Goal: Use online tool/utility: Utilize a website feature to perform a specific function

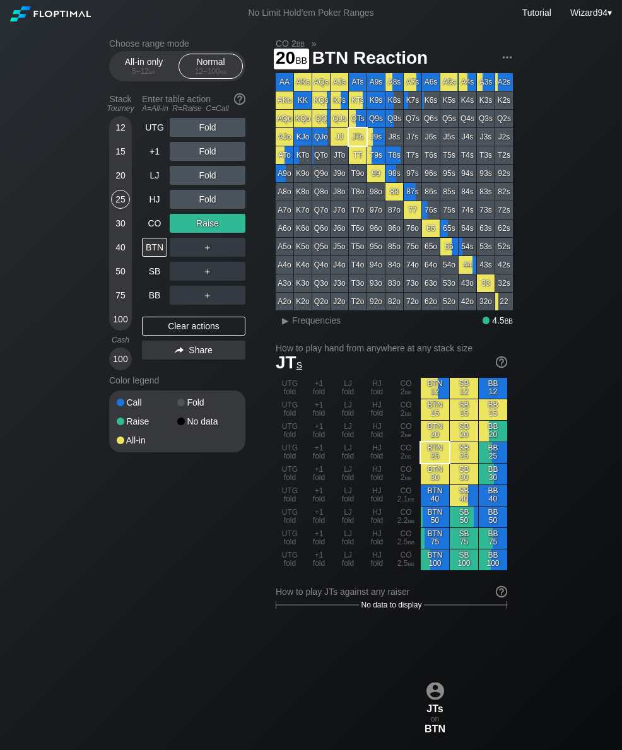
click at [129, 187] on div "20" at bounding box center [120, 178] width 19 height 24
click at [124, 214] on div "25" at bounding box center [120, 202] width 19 height 24
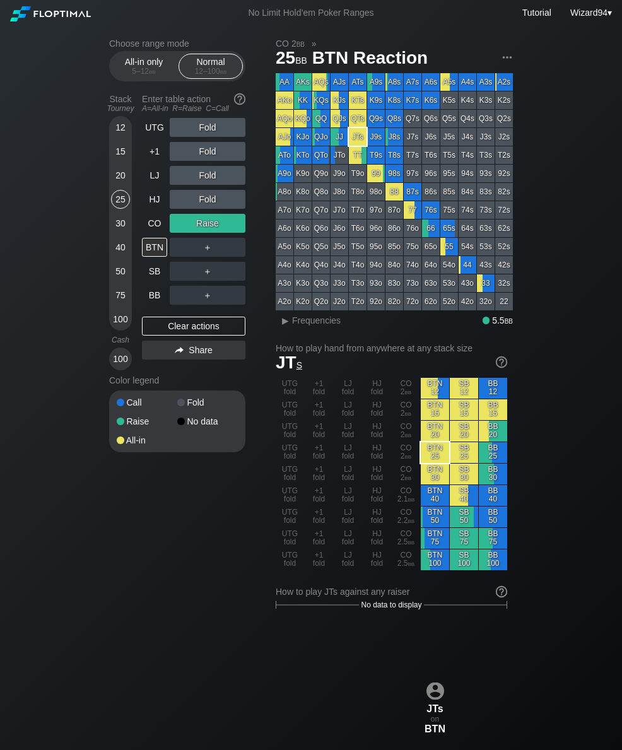
click at [160, 233] on div "CO" at bounding box center [154, 223] width 25 height 19
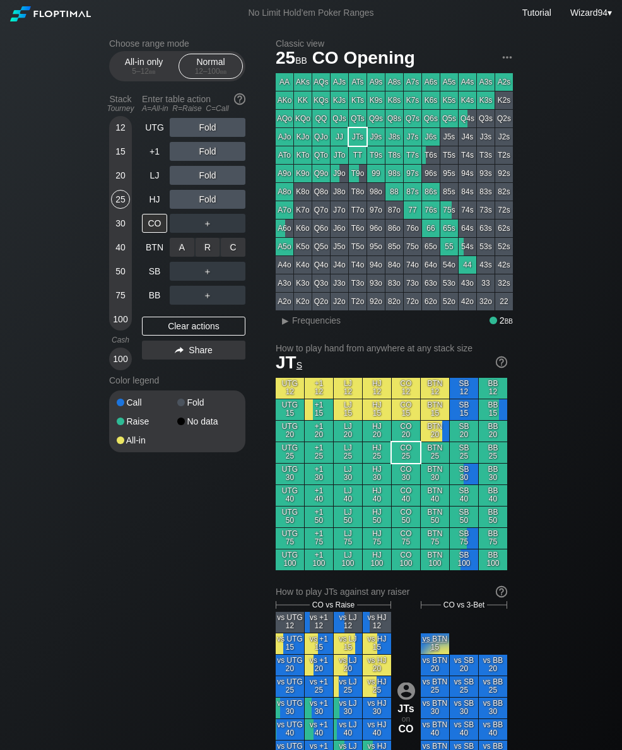
click at [207, 254] on div "R ✕" at bounding box center [208, 247] width 25 height 19
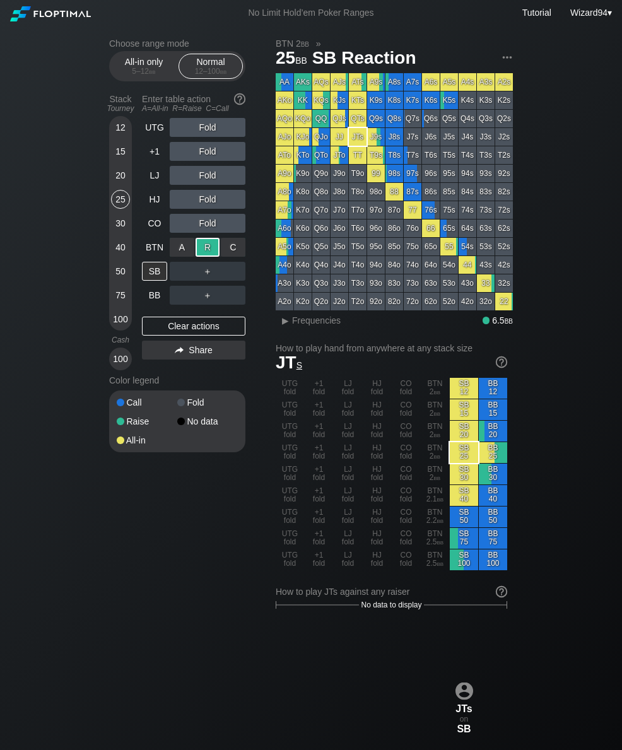
click at [142, 240] on div "BTN" at bounding box center [156, 247] width 28 height 24
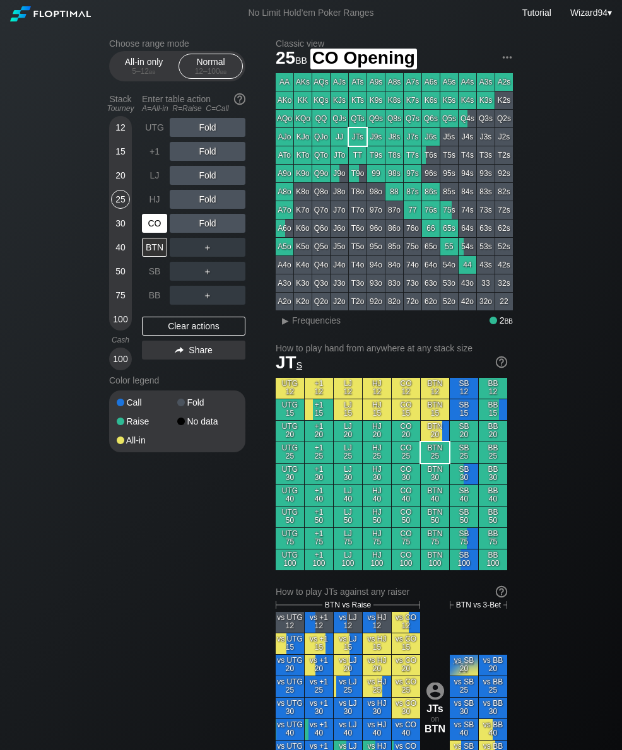
click at [147, 229] on div "CO" at bounding box center [154, 223] width 25 height 19
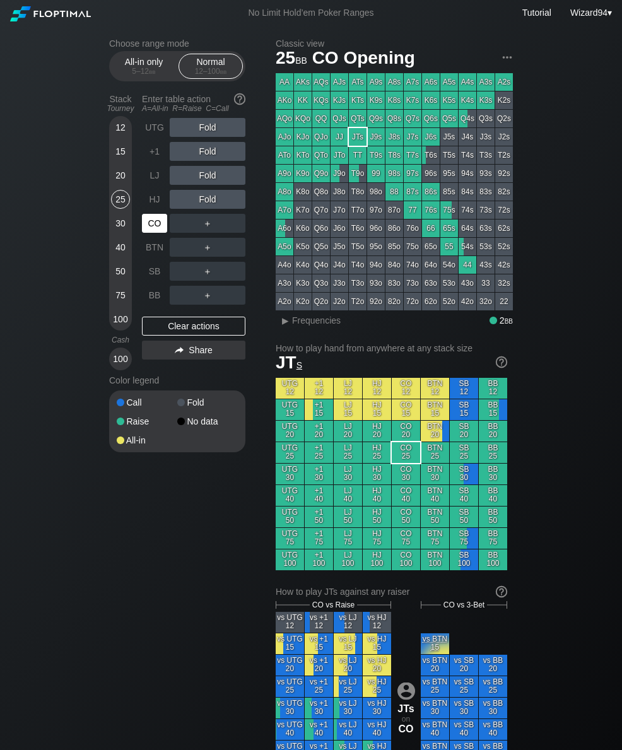
click at [157, 228] on div "CO" at bounding box center [154, 223] width 25 height 19
click at [211, 233] on div "R ✕" at bounding box center [208, 223] width 25 height 19
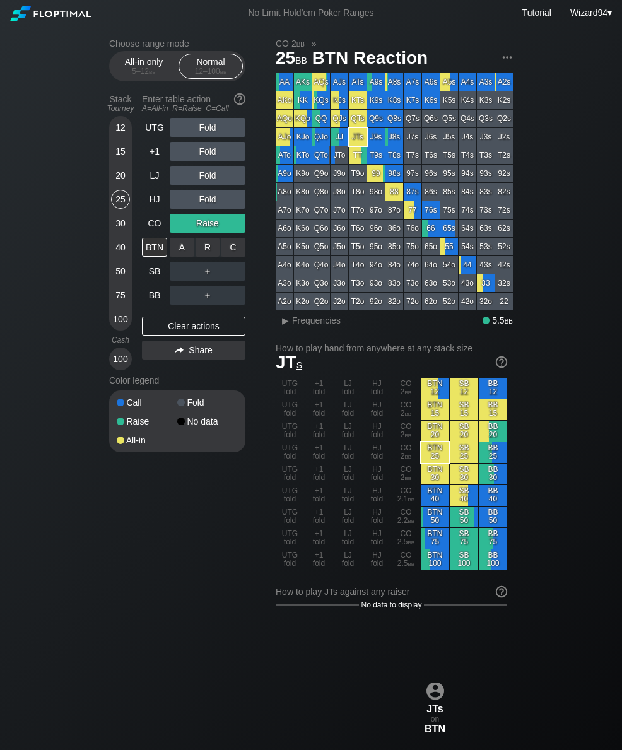
click at [213, 252] on div "R ✕" at bounding box center [208, 247] width 25 height 19
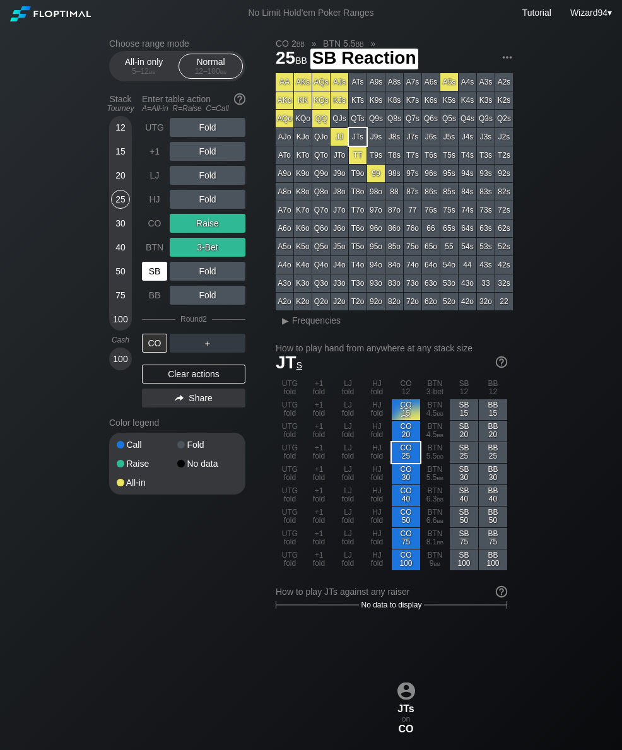
click at [153, 281] on div "SB" at bounding box center [154, 271] width 25 height 19
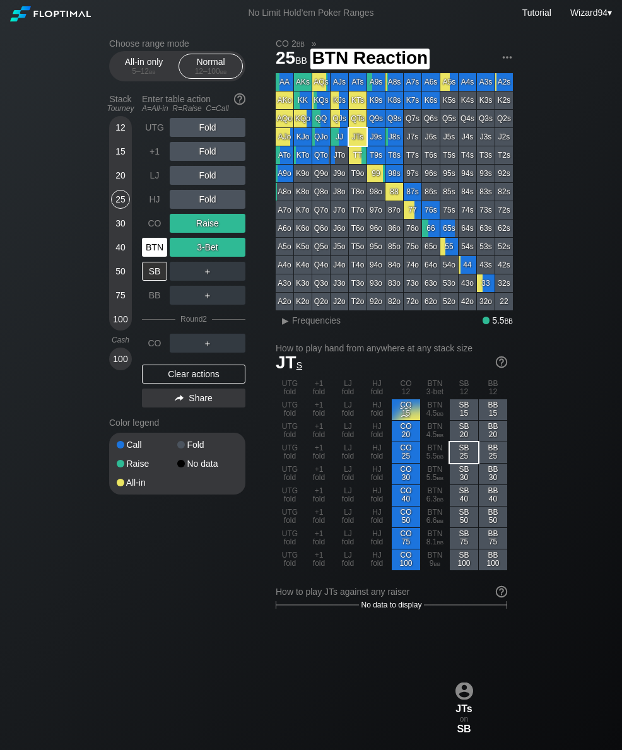
click at [146, 255] on div "BTN" at bounding box center [154, 247] width 25 height 19
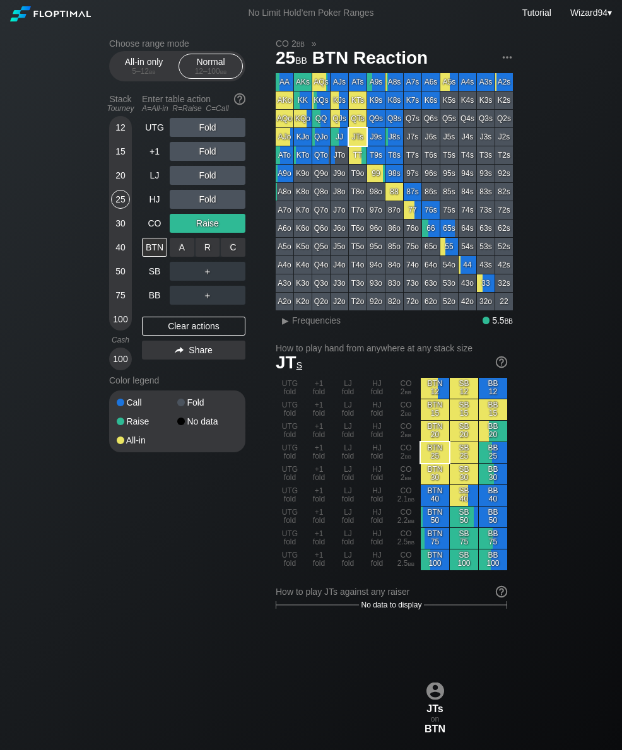
click at [229, 244] on div "C ✕" at bounding box center [233, 247] width 25 height 19
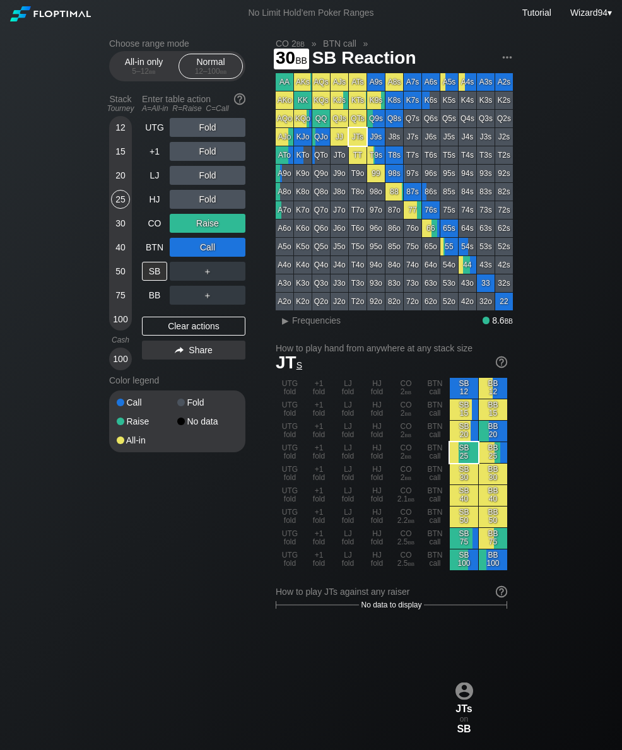
click at [119, 225] on div "30" at bounding box center [120, 223] width 19 height 19
click at [124, 214] on div "25" at bounding box center [120, 202] width 19 height 24
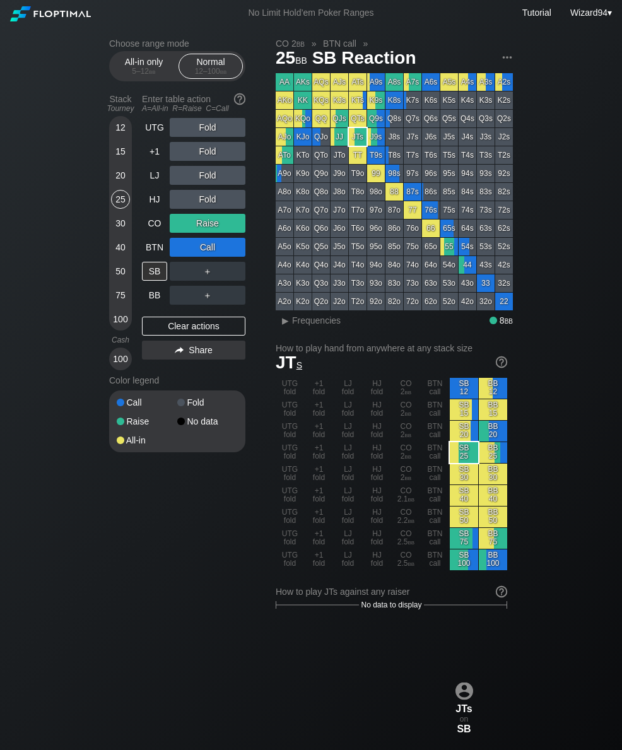
click at [112, 247] on div "40" at bounding box center [120, 247] width 19 height 19
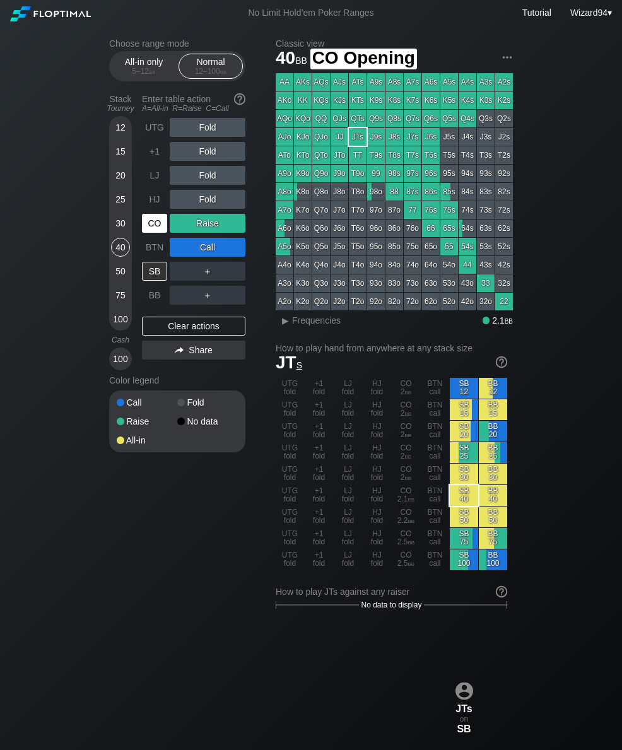
click at [148, 219] on div "CO" at bounding box center [154, 223] width 25 height 19
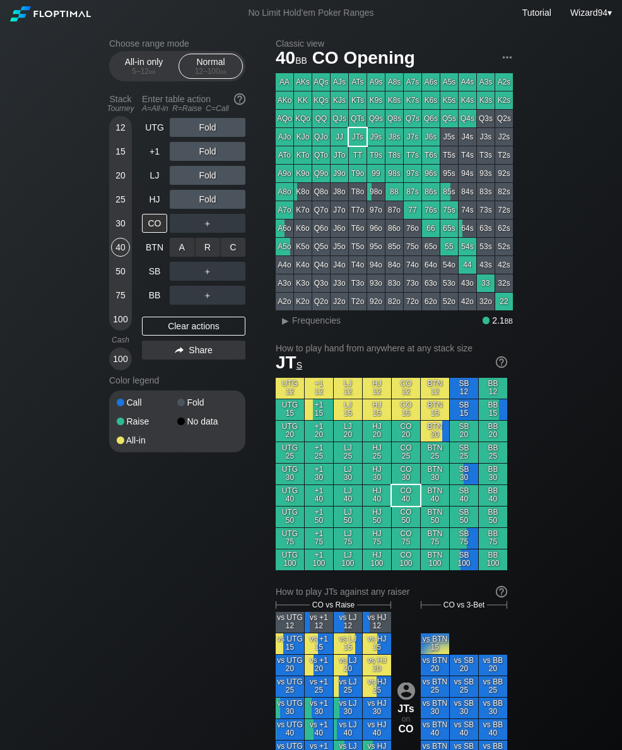
click at [203, 254] on div "R ✕" at bounding box center [208, 247] width 25 height 19
